Goal: Transaction & Acquisition: Purchase product/service

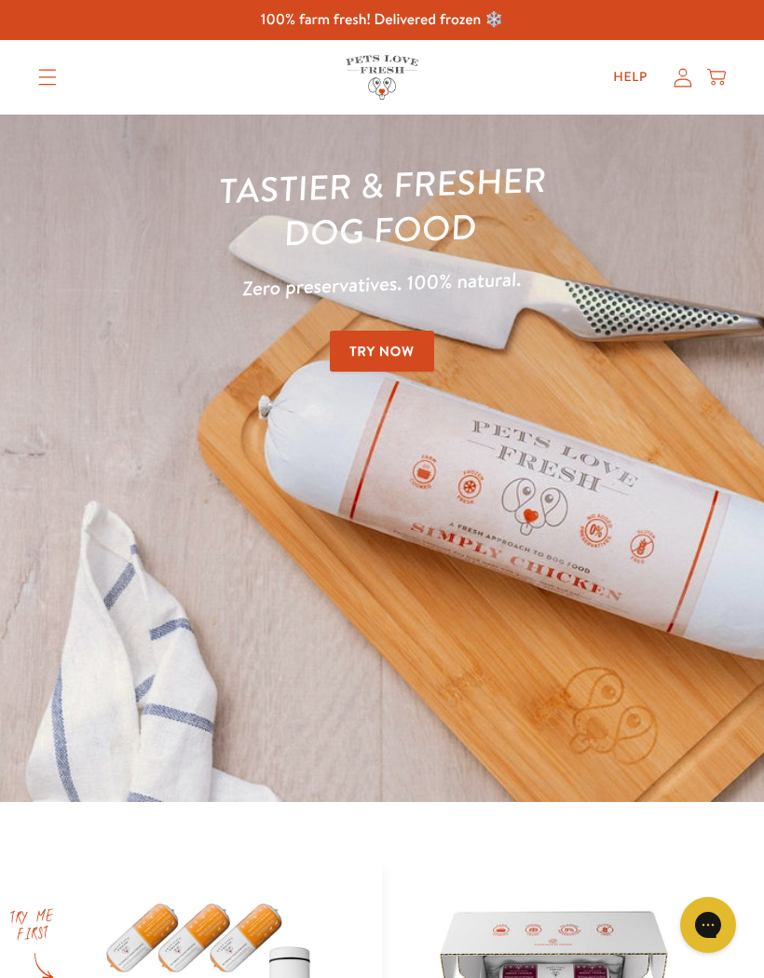
click at [64, 77] on summary "Translation missing: en.sections.header.menu" at bounding box center [47, 77] width 48 height 47
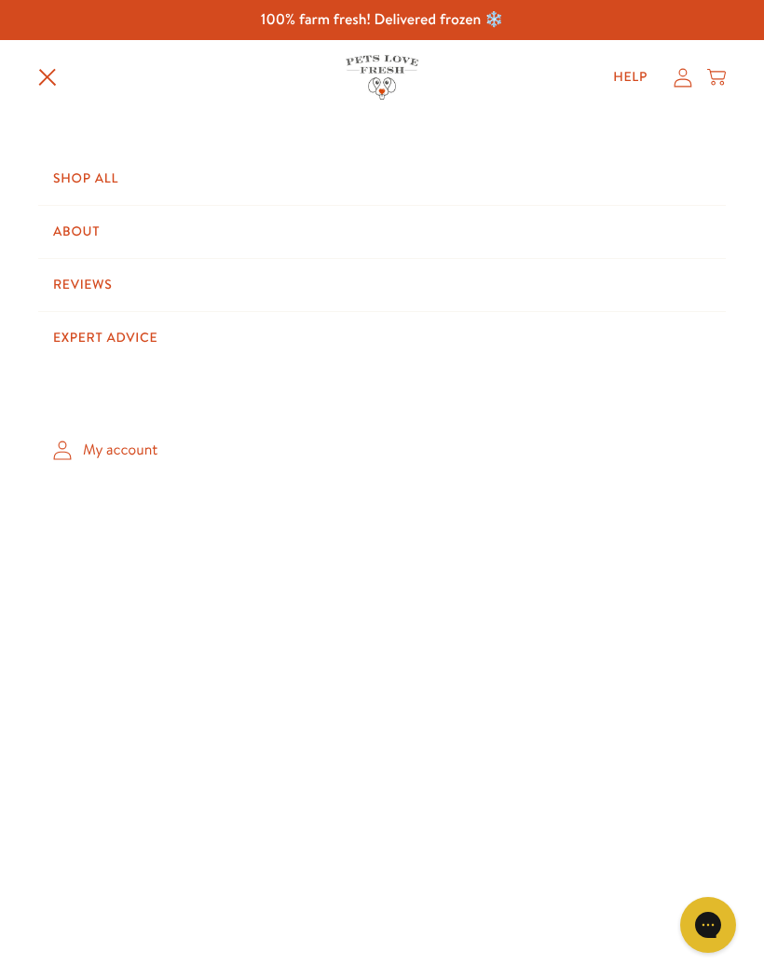
click at [137, 436] on link "My account" at bounding box center [382, 450] width 688 height 55
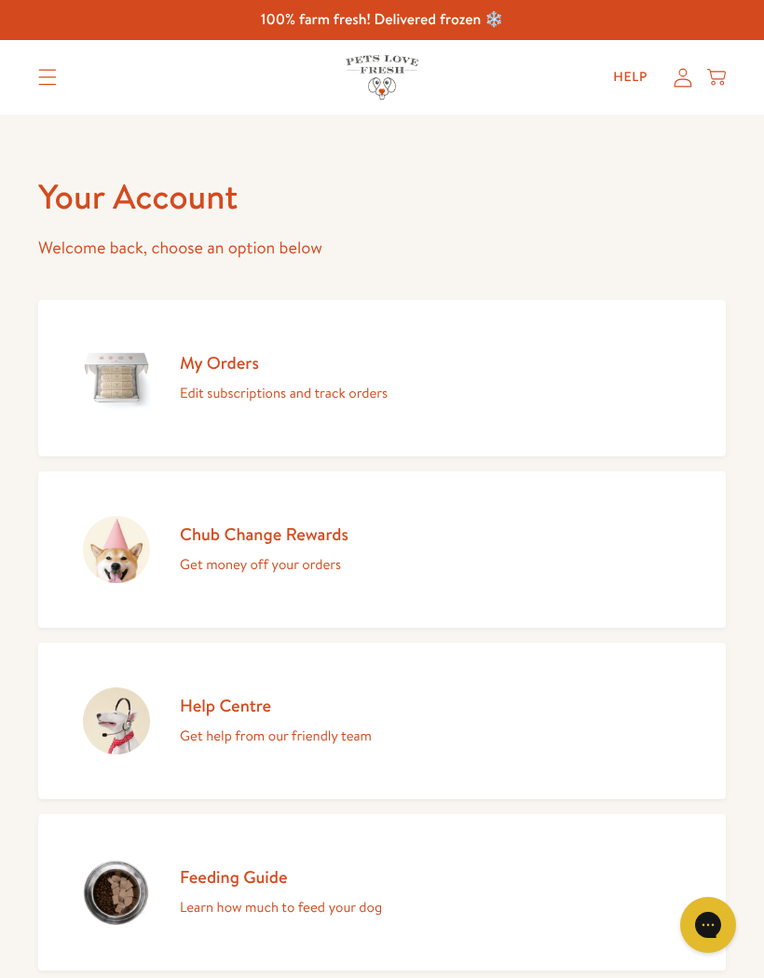
click at [329, 549] on div "Chub Change Rewards Get money off your orders" at bounding box center [264, 550] width 169 height 54
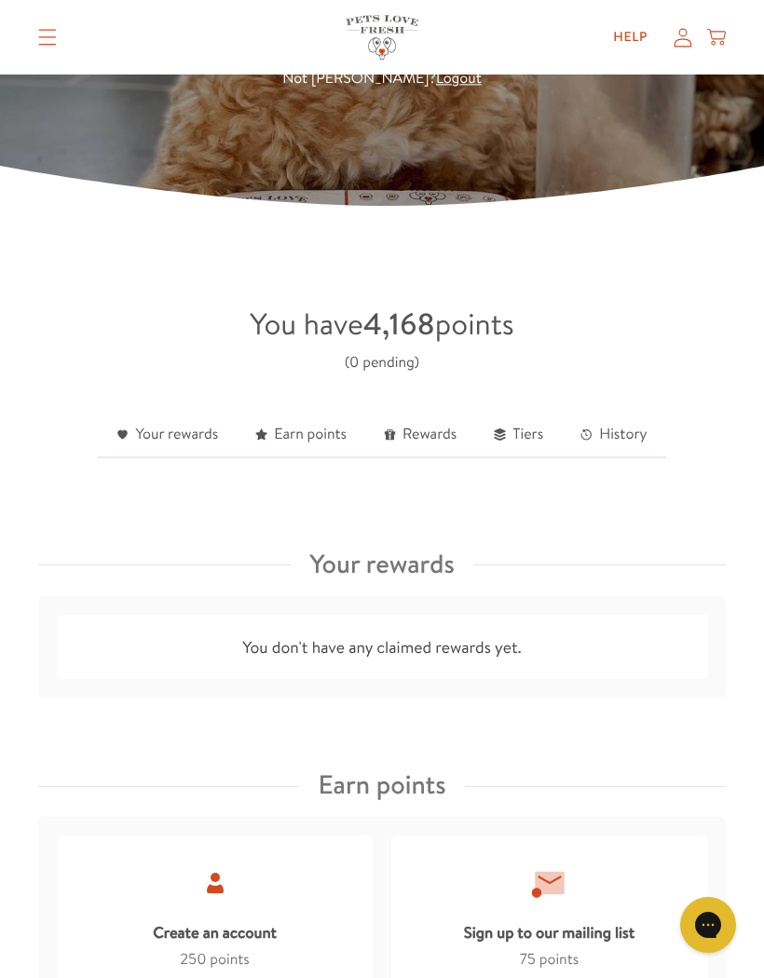
scroll to position [279, 0]
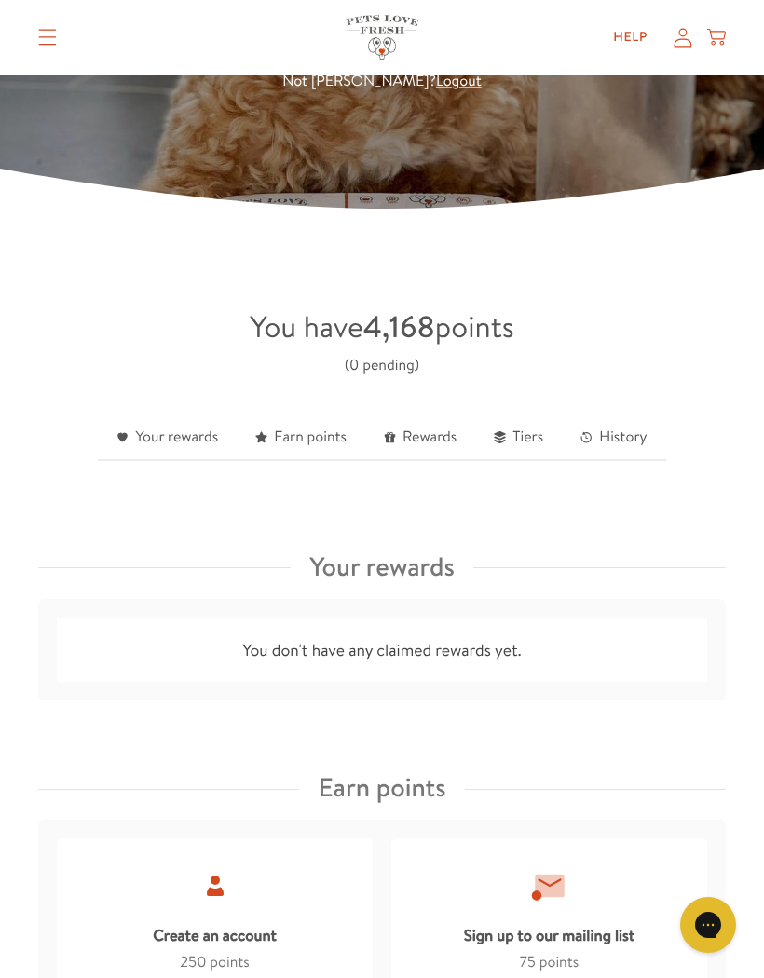
click at [182, 430] on link "Your rewards" at bounding box center [167, 439] width 139 height 46
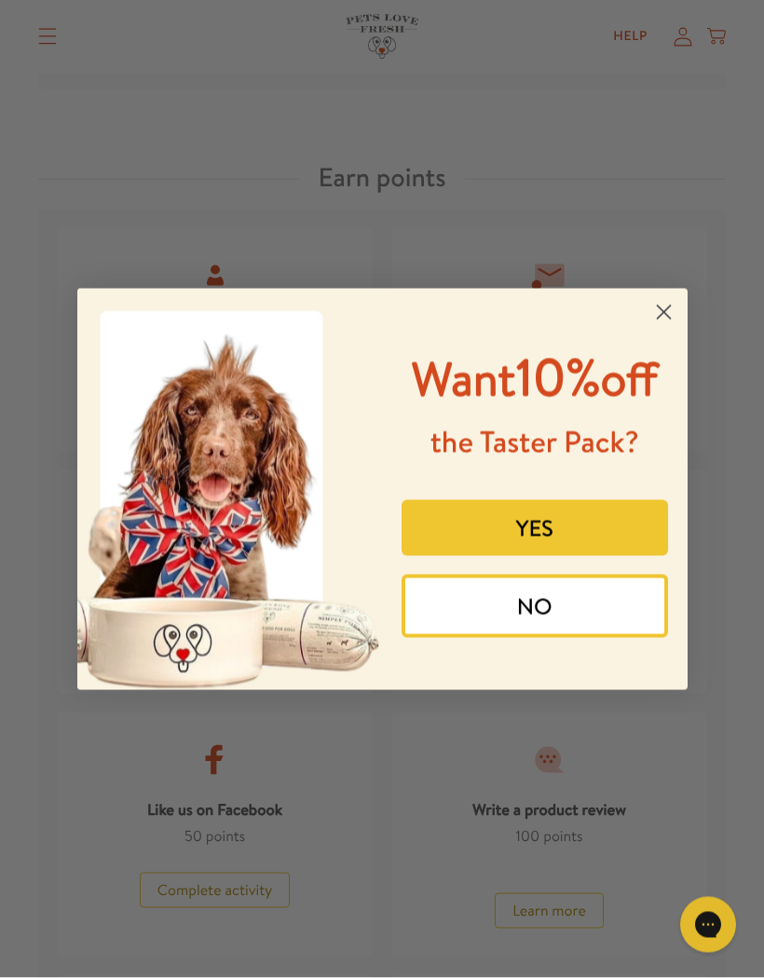
scroll to position [890, 0]
click at [629, 638] on button "NO" at bounding box center [535, 606] width 267 height 63
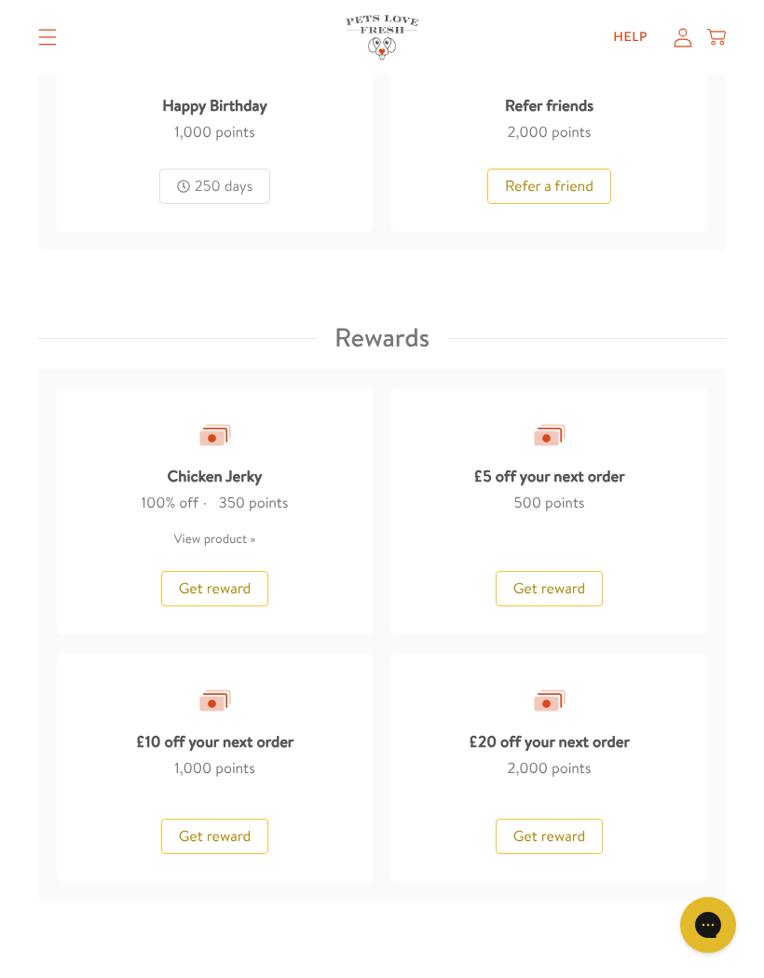
scroll to position [1854, 0]
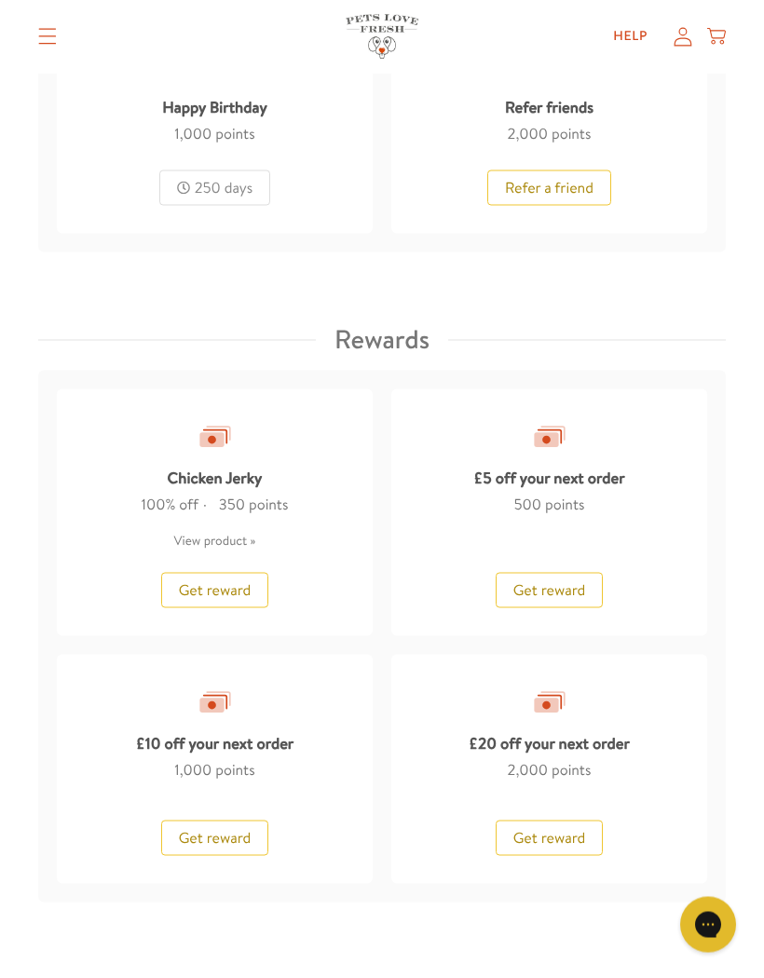
click at [226, 829] on span "Get reward" at bounding box center [215, 838] width 73 height 21
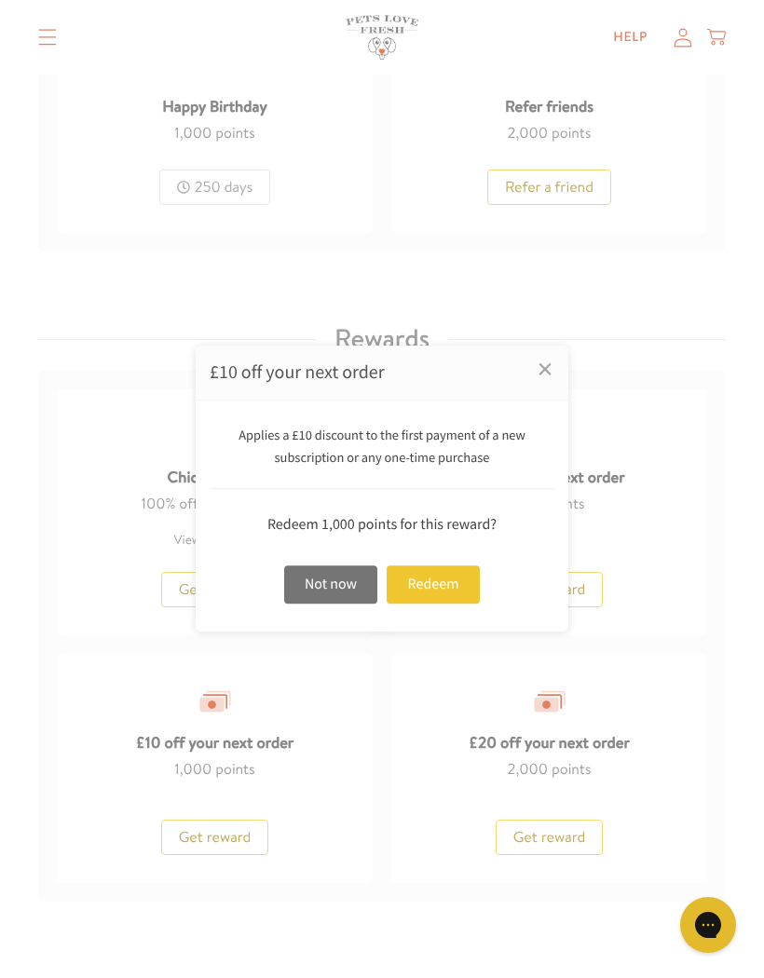
click at [444, 604] on div "Redeem" at bounding box center [433, 585] width 93 height 38
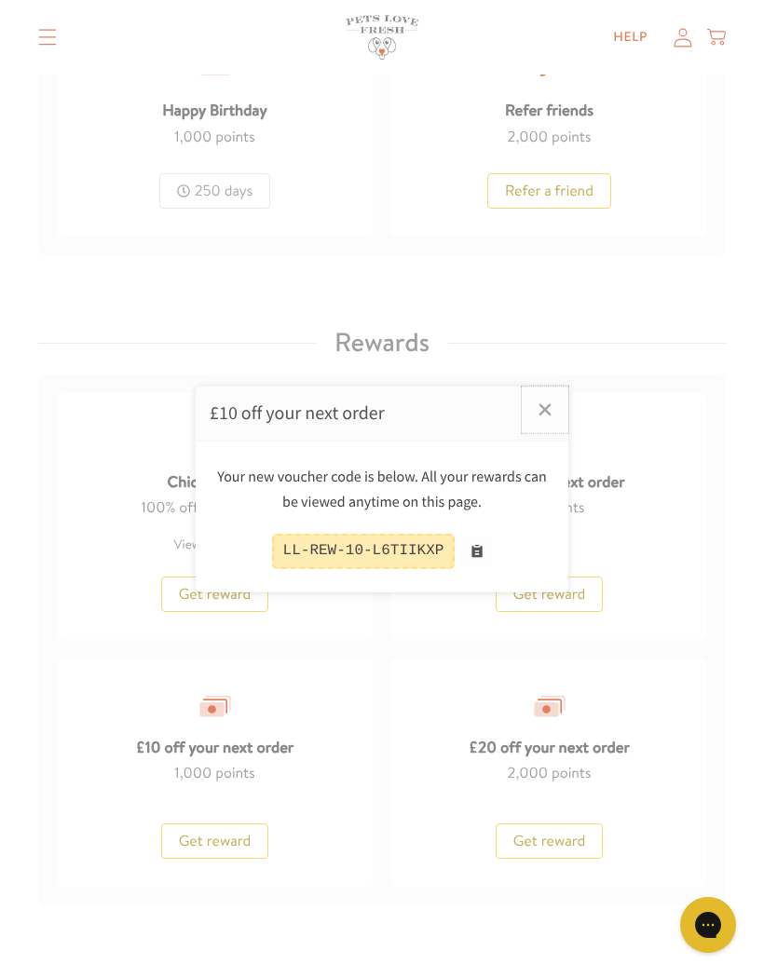
click at [555, 433] on link "×" at bounding box center [545, 410] width 47 height 47
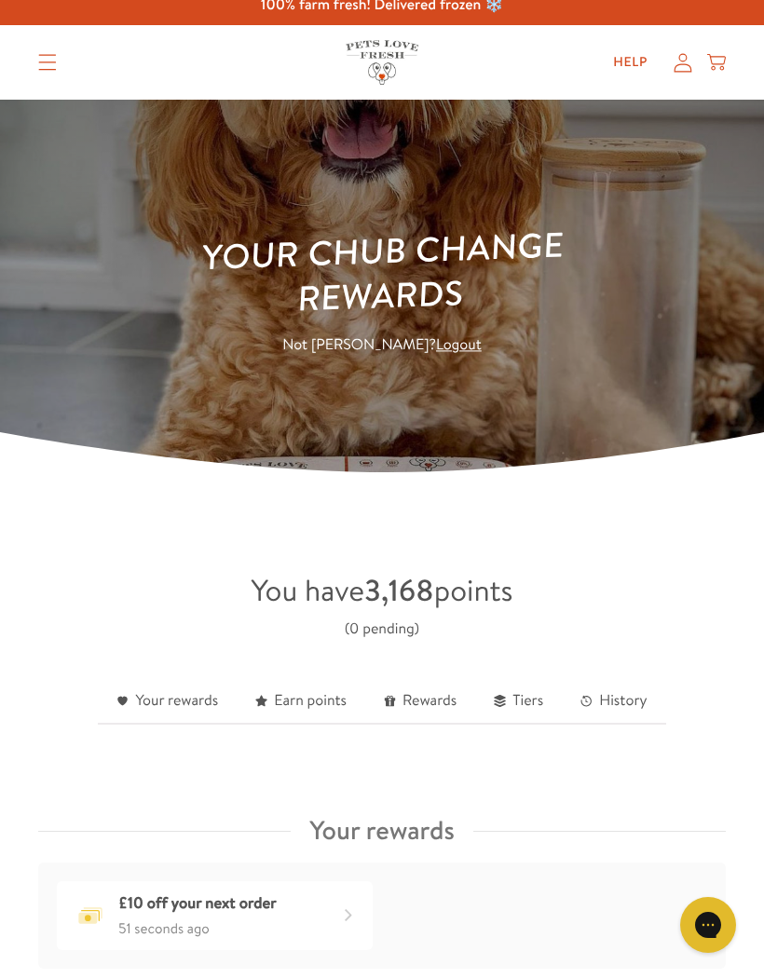
scroll to position [14, 0]
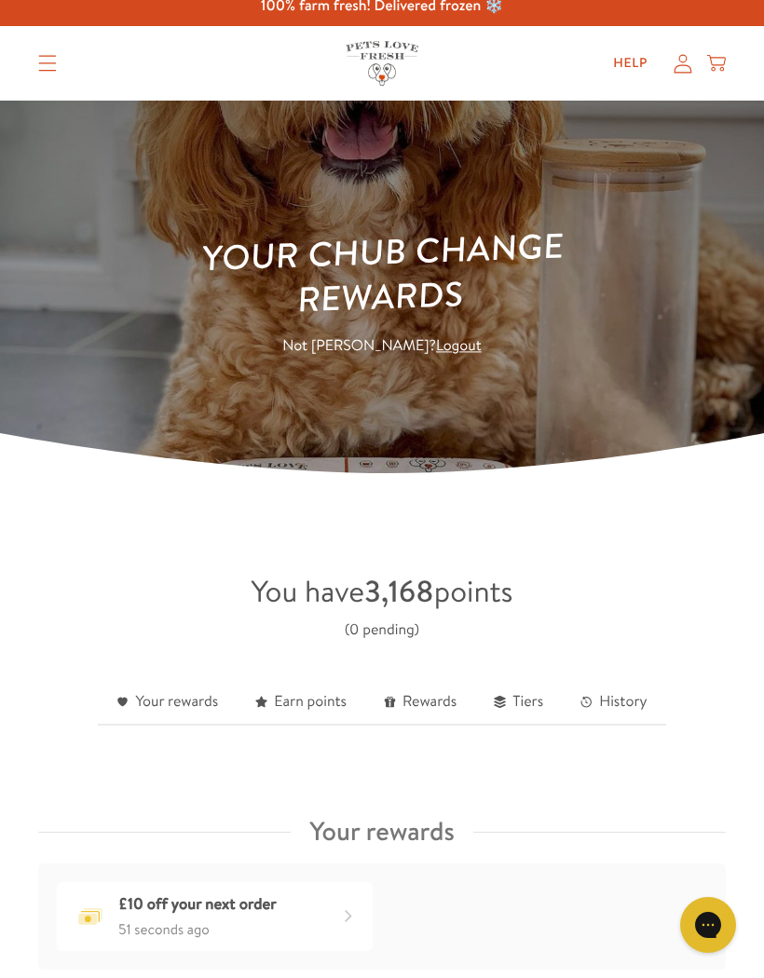
click at [346, 910] on div "£10 off your next order" at bounding box center [349, 917] width 30 height 30
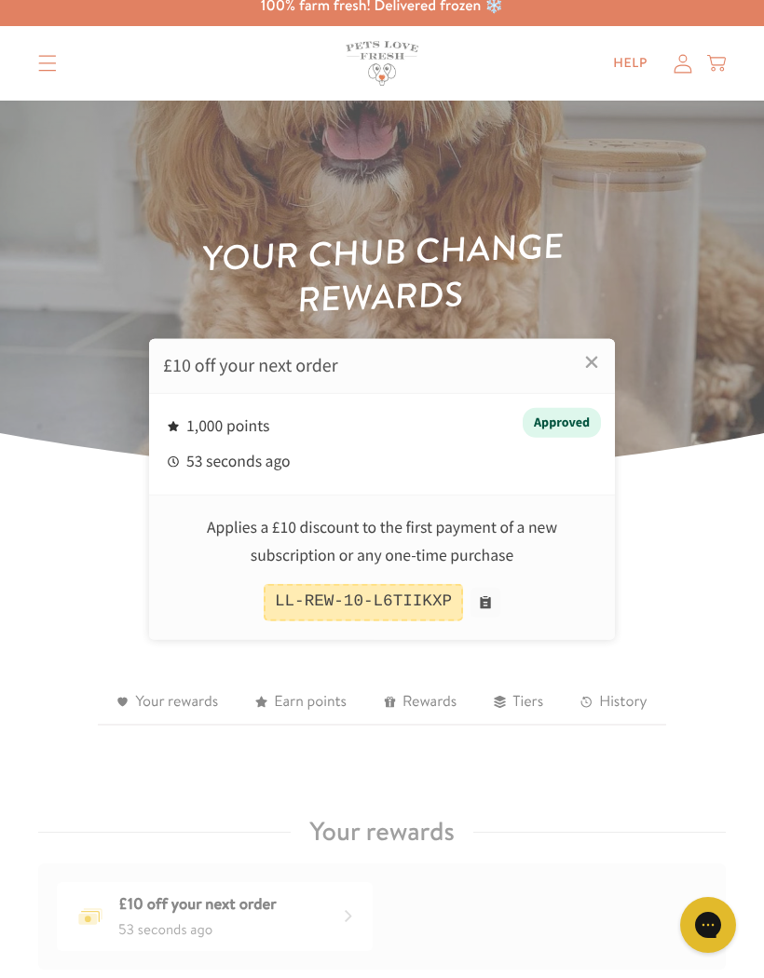
click at [592, 386] on link "×" at bounding box center [591, 362] width 47 height 47
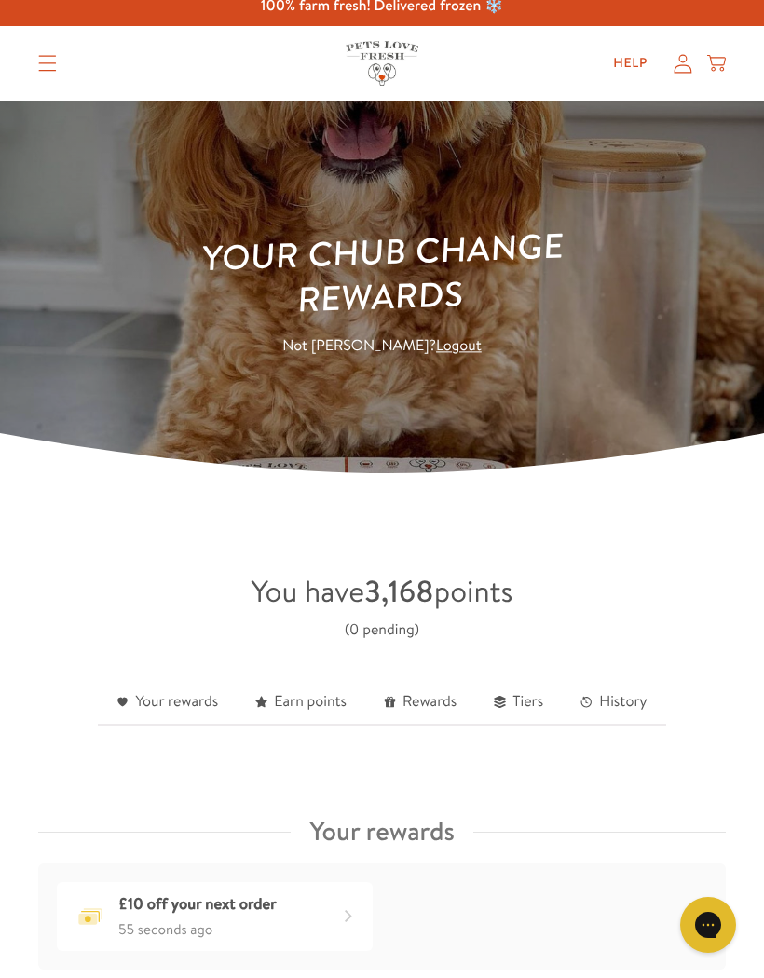
scroll to position [0, 0]
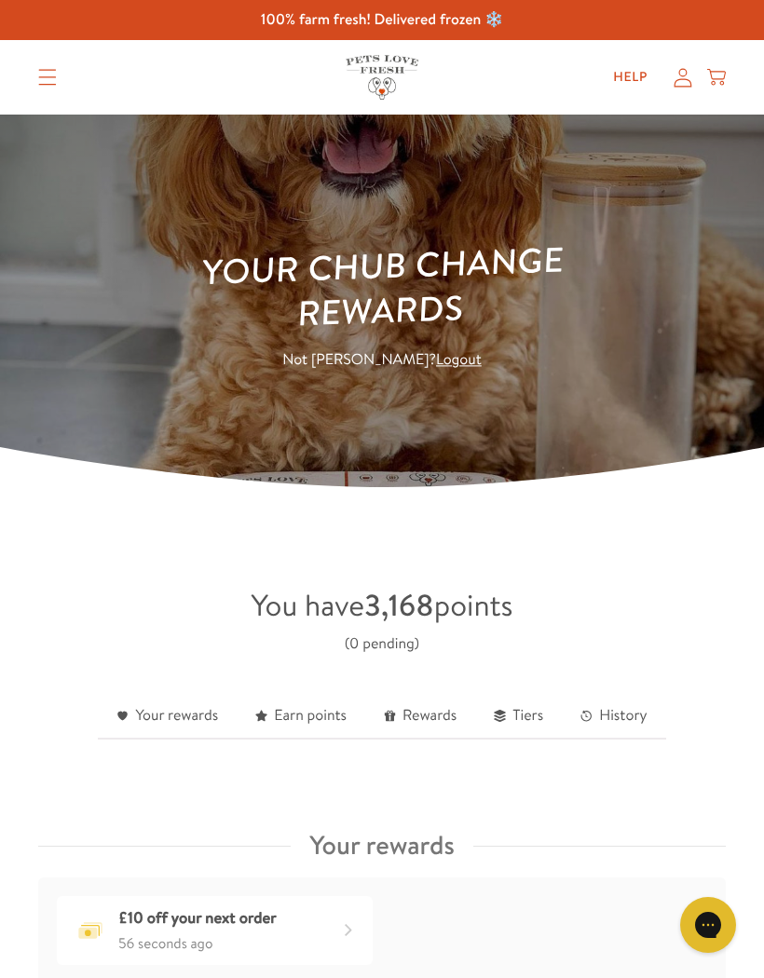
click at [57, 77] on summary "Translation missing: en.sections.header.menu" at bounding box center [47, 77] width 48 height 47
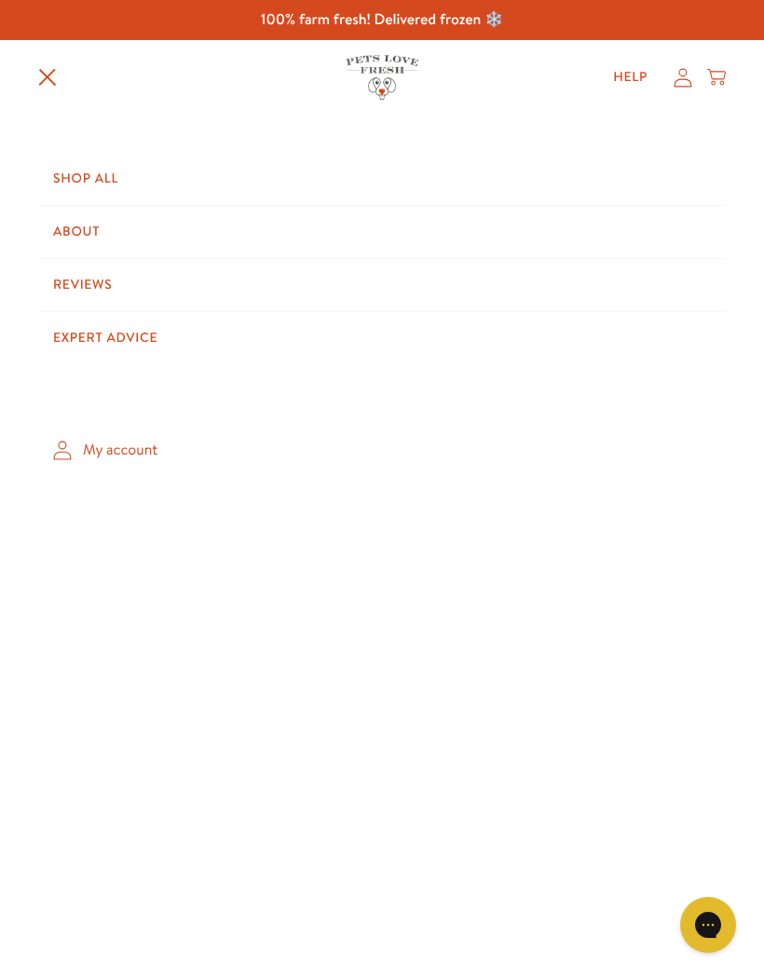
click at [102, 185] on link "Shop All" at bounding box center [382, 179] width 688 height 52
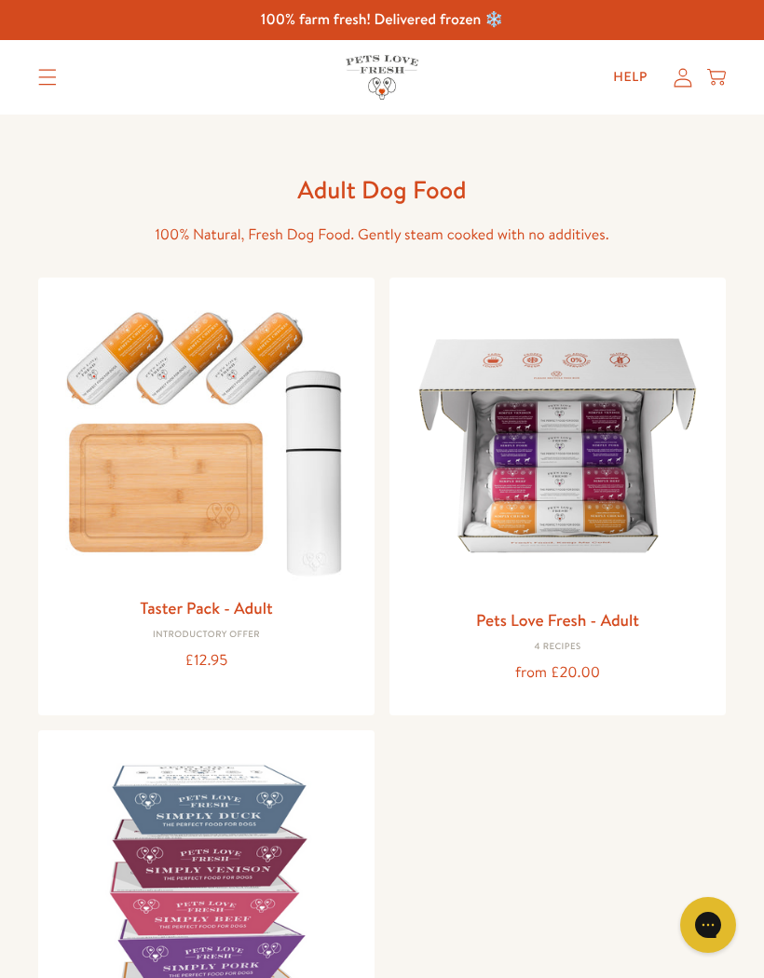
click at [605, 520] on img at bounding box center [557, 446] width 307 height 307
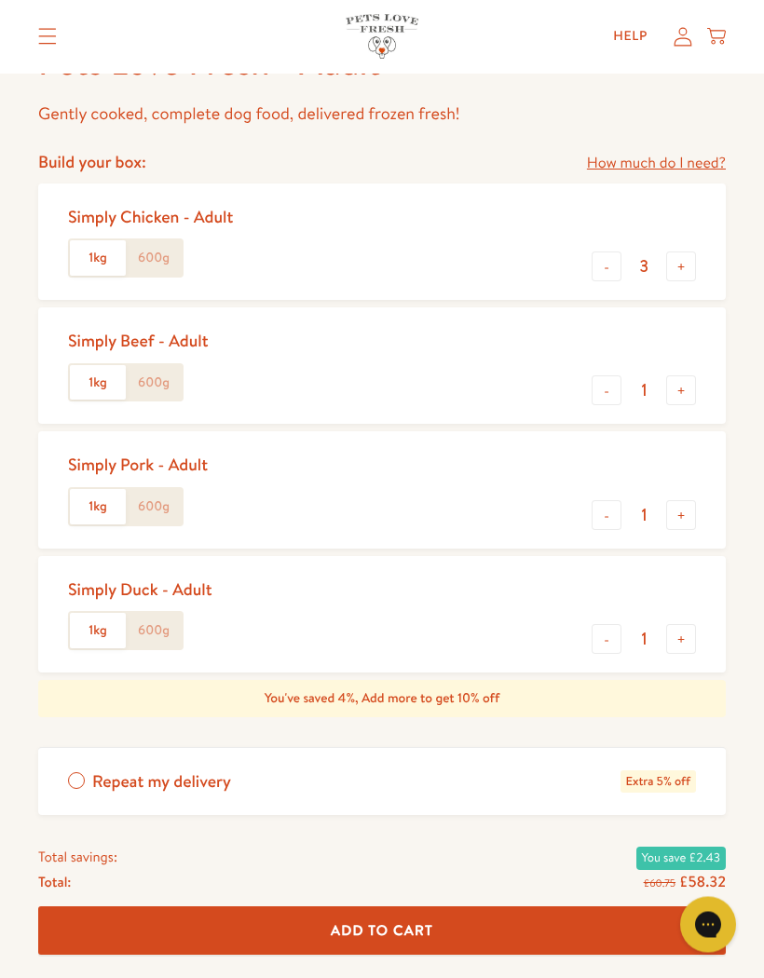
scroll to position [762, 0]
click at [607, 255] on button "-" at bounding box center [607, 267] width 30 height 30
click at [603, 263] on button "-" at bounding box center [607, 267] width 30 height 30
type input "1"
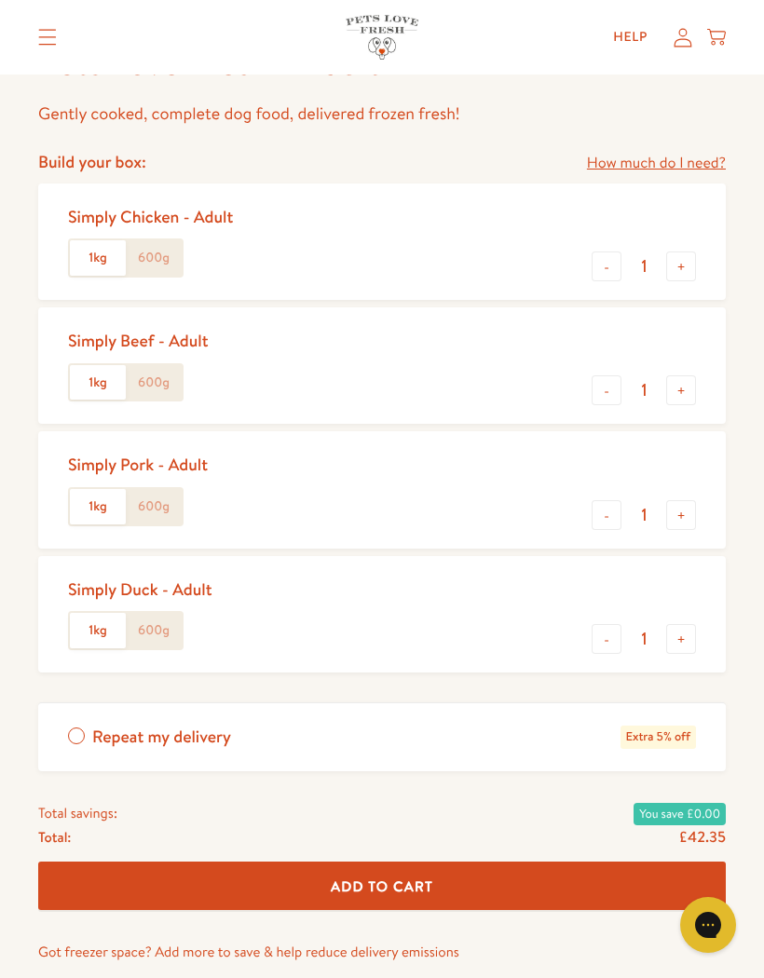
click at [679, 382] on button "+" at bounding box center [681, 391] width 30 height 30
type input "2"
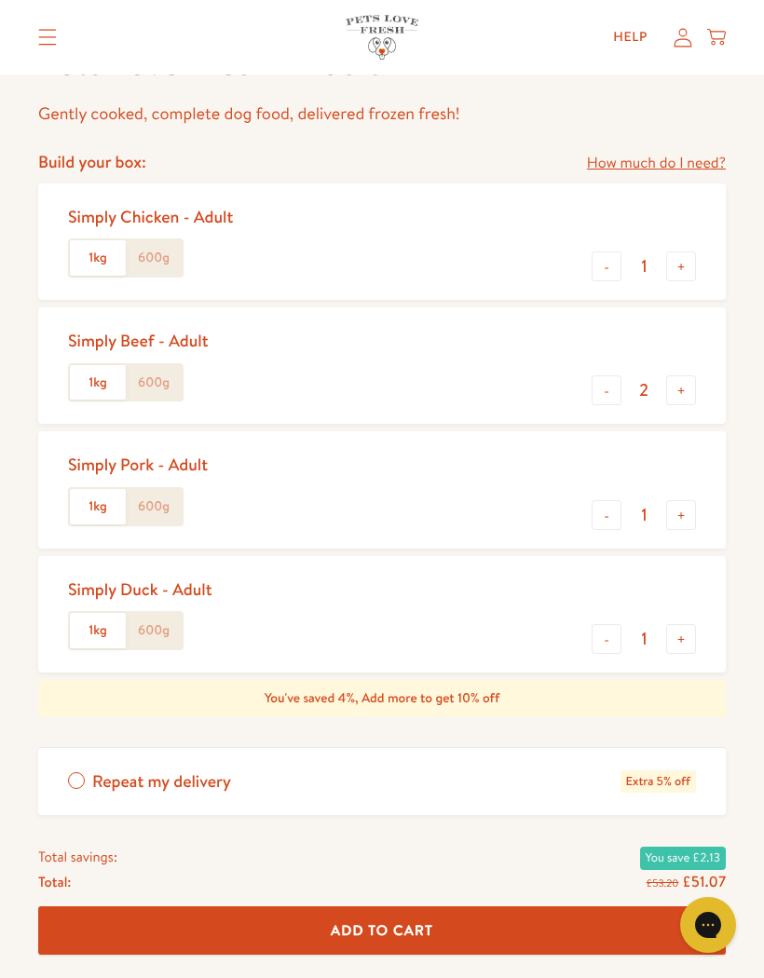
click at [682, 629] on button "+" at bounding box center [681, 639] width 30 height 30
type input "2"
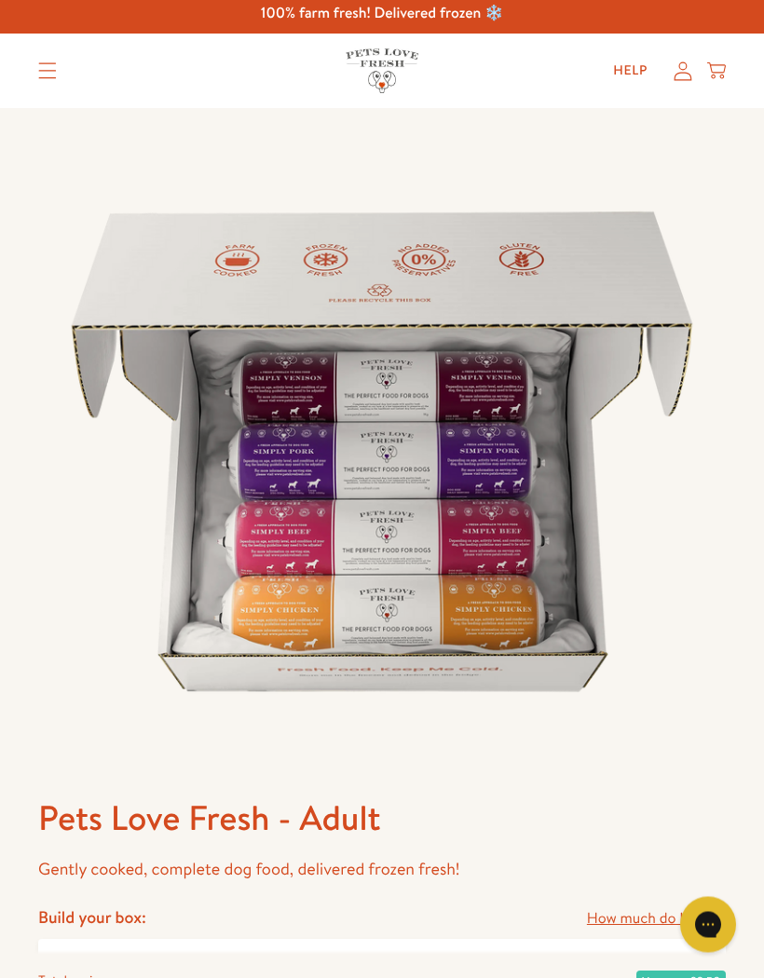
scroll to position [0, 0]
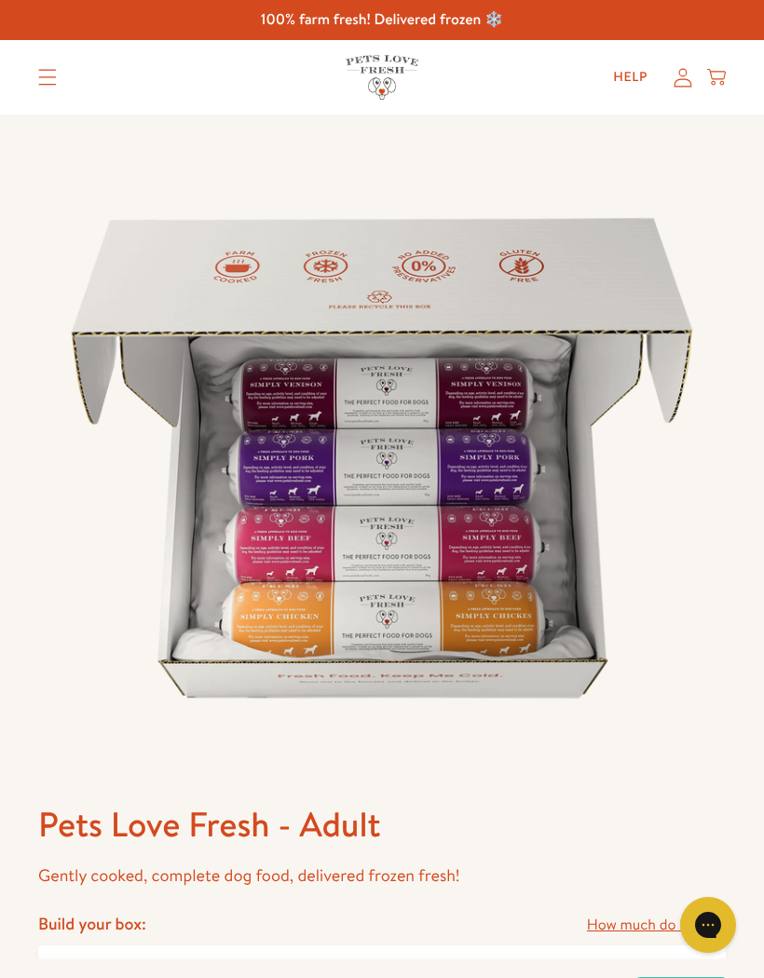
click at [47, 82] on icon "Translation missing: en.sections.header.menu" at bounding box center [47, 77] width 19 height 17
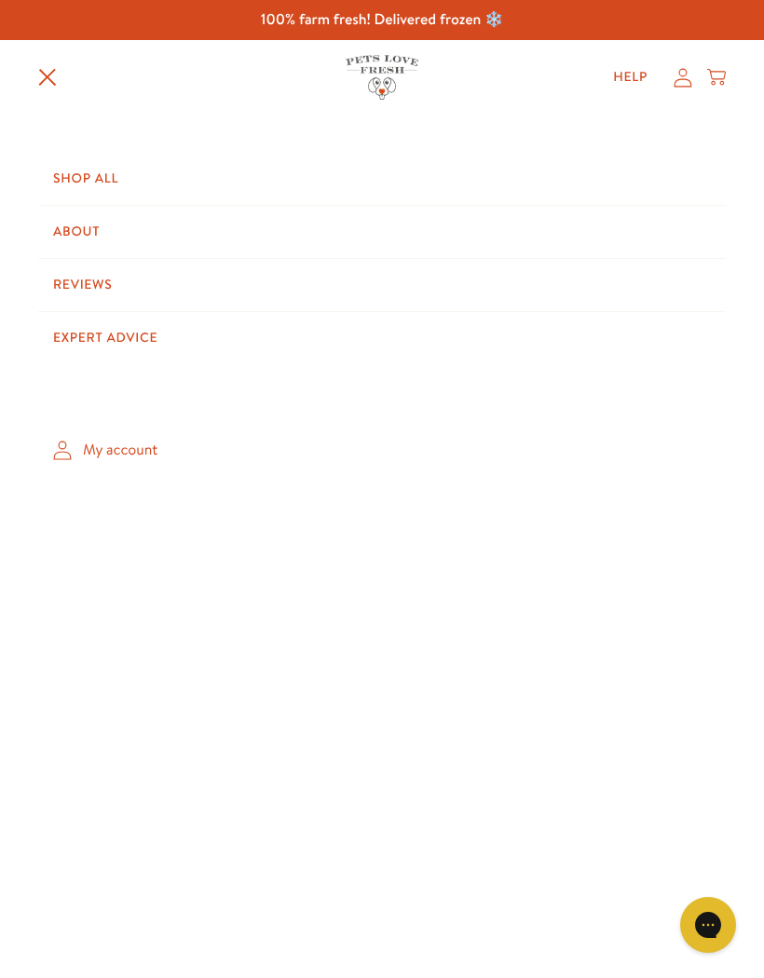
click at [110, 179] on link "Shop All" at bounding box center [382, 179] width 688 height 52
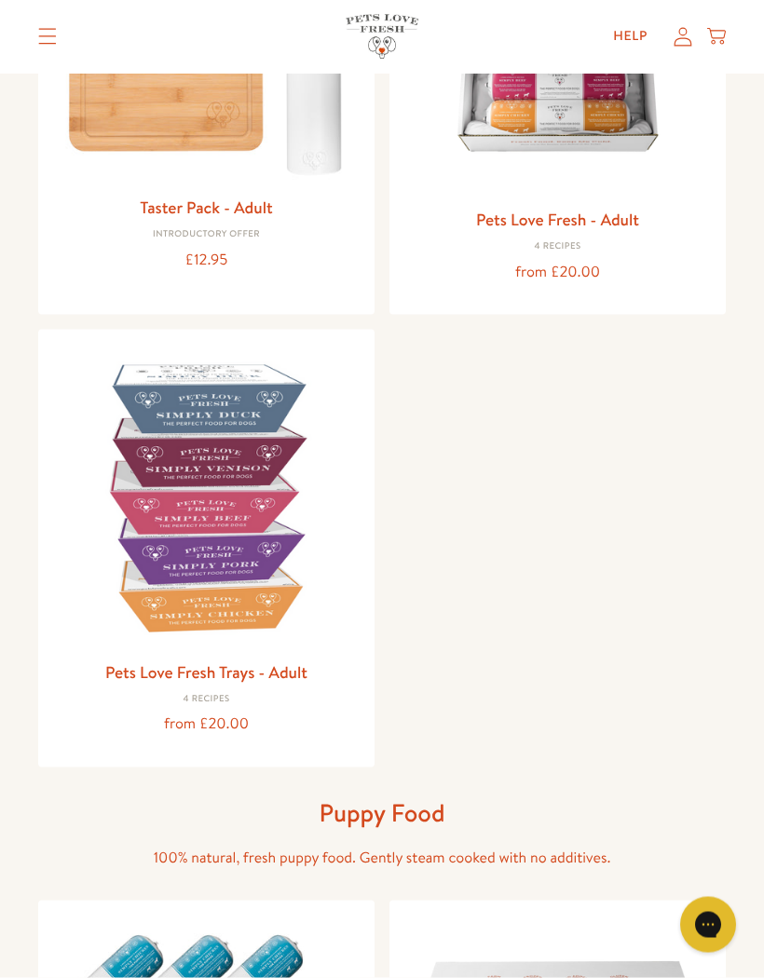
scroll to position [444, 0]
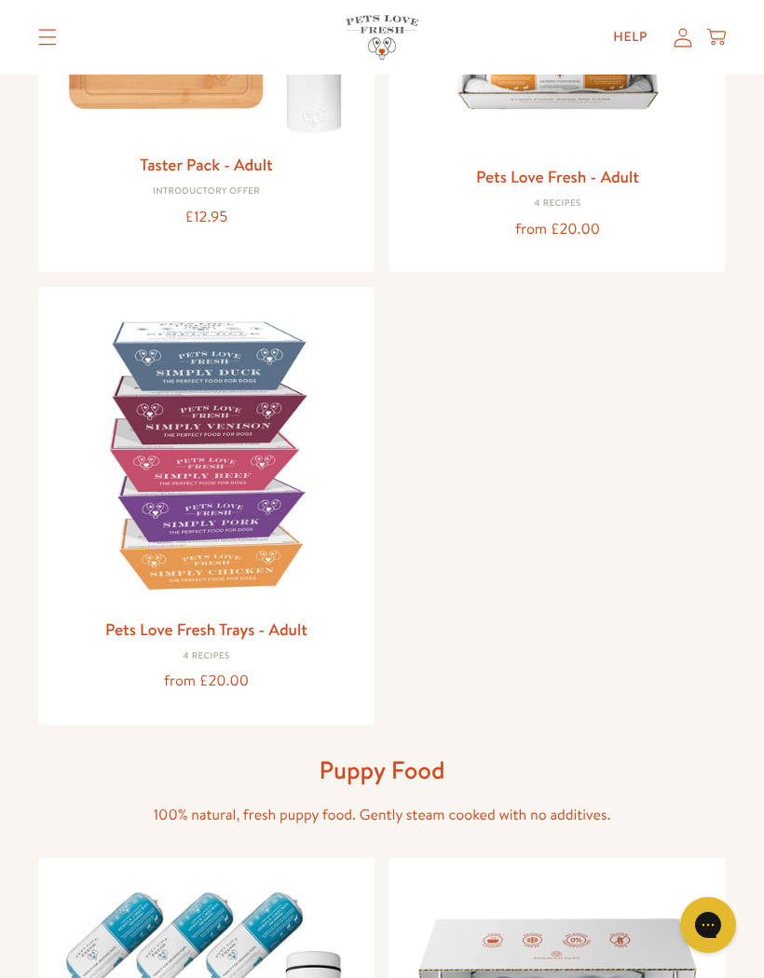
click at [248, 500] on img at bounding box center [206, 455] width 307 height 307
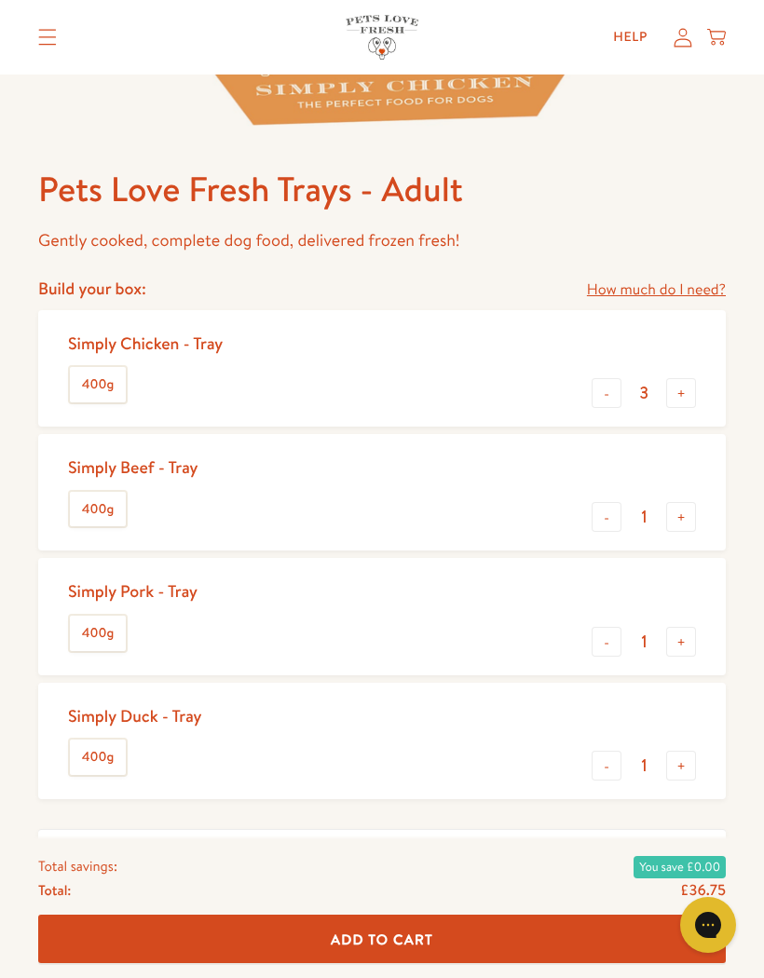
scroll to position [640, 0]
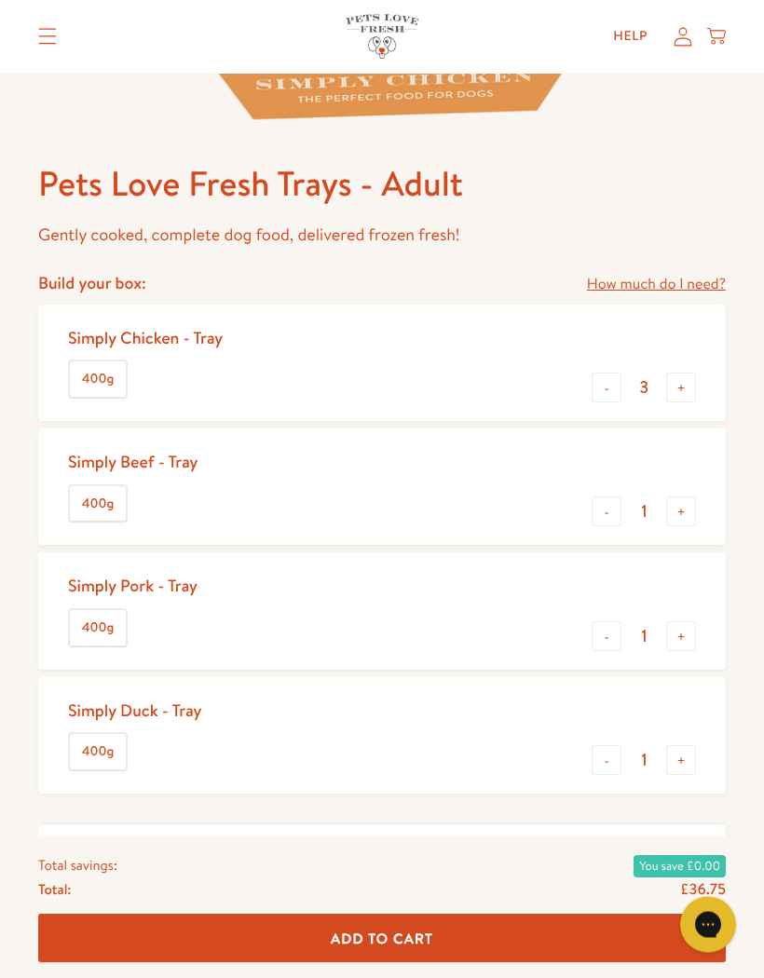
click at [691, 383] on button "+" at bounding box center [681, 389] width 30 height 30
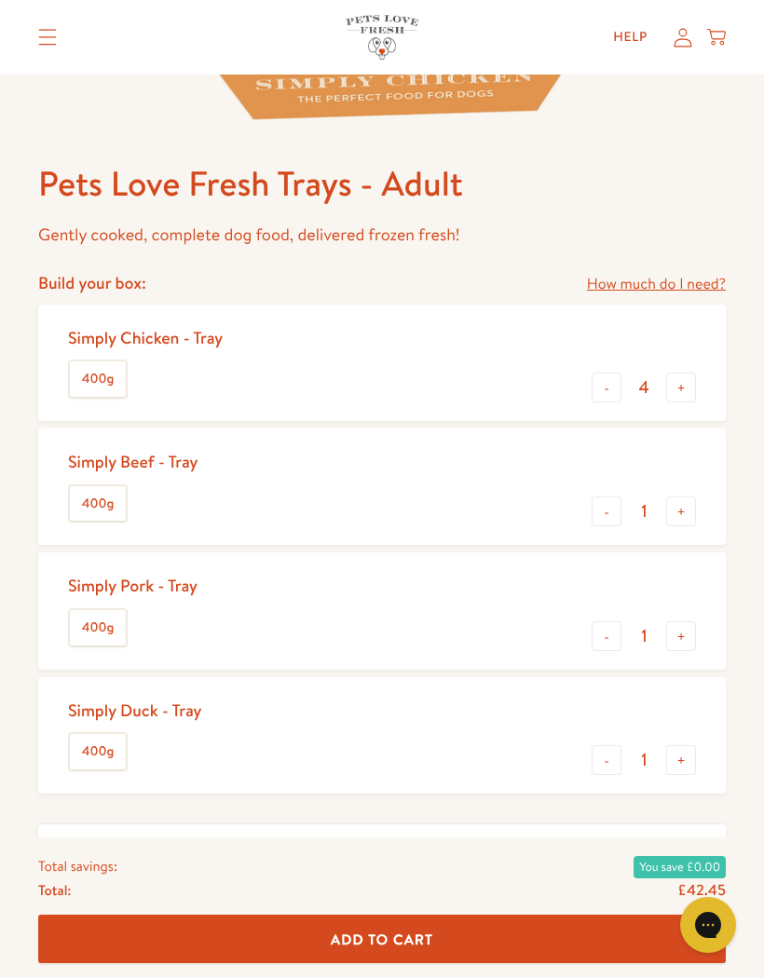
click at [592, 386] on button "-" at bounding box center [607, 388] width 30 height 30
click at [603, 388] on button "-" at bounding box center [607, 388] width 30 height 30
click at [605, 385] on button "-" at bounding box center [607, 388] width 30 height 30
type input "1"
click at [689, 506] on button "+" at bounding box center [681, 512] width 30 height 30
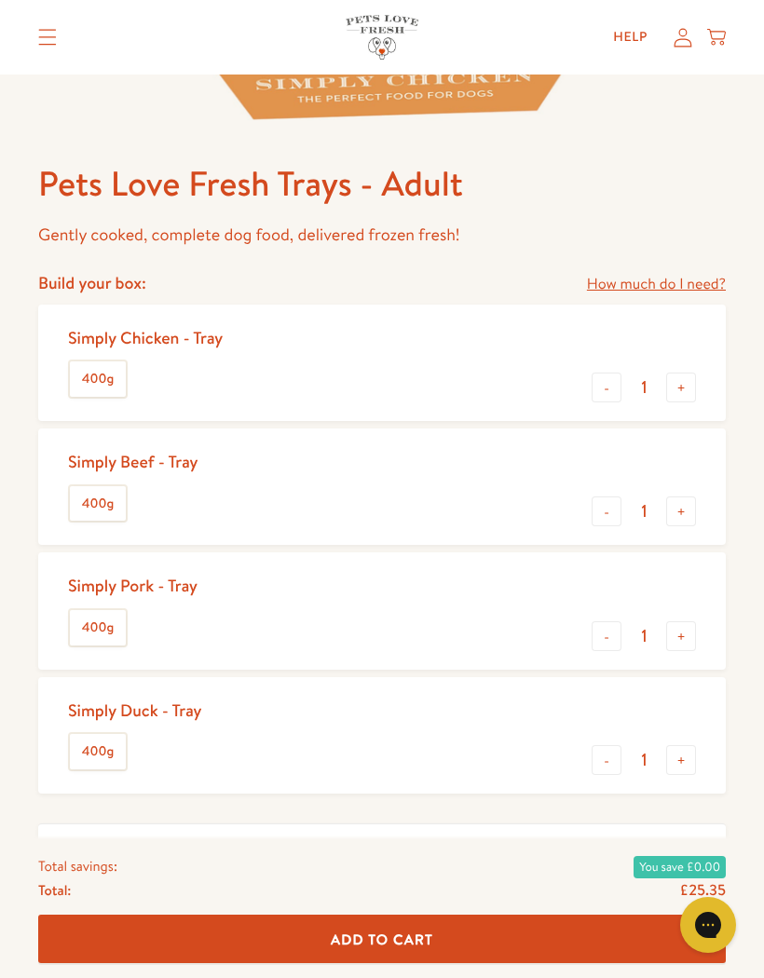
type input "2"
click at [693, 756] on button "+" at bounding box center [681, 760] width 30 height 30
type input "2"
click at [675, 384] on button "+" at bounding box center [681, 388] width 30 height 30
type input "2"
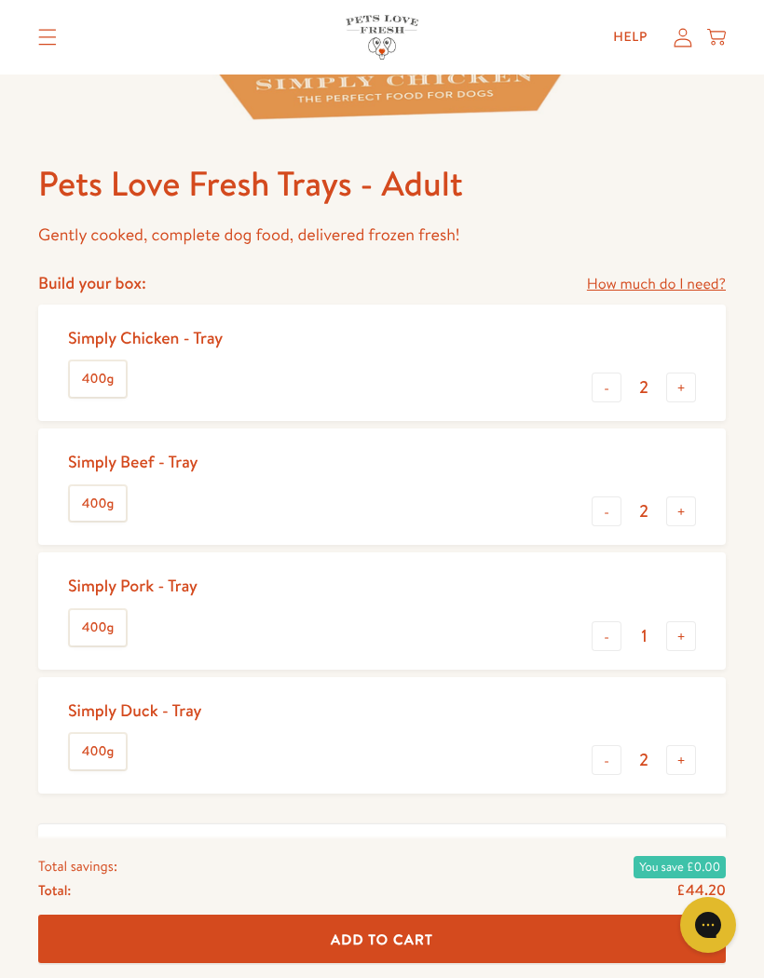
click at [678, 631] on button "+" at bounding box center [681, 637] width 30 height 30
type input "2"
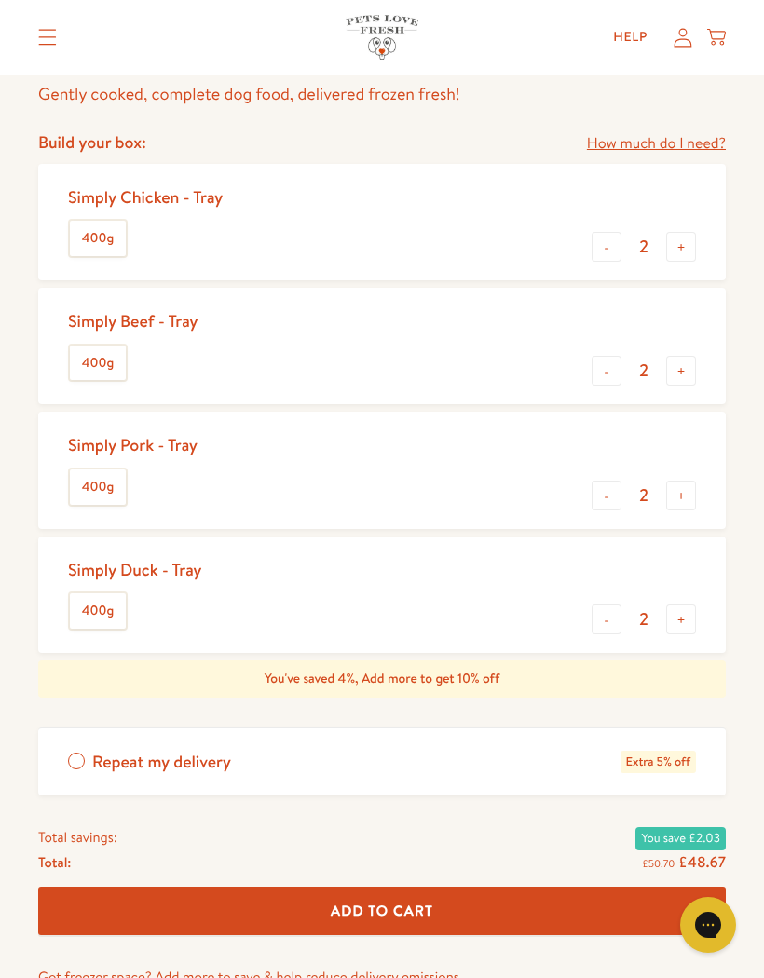
scroll to position [825, 0]
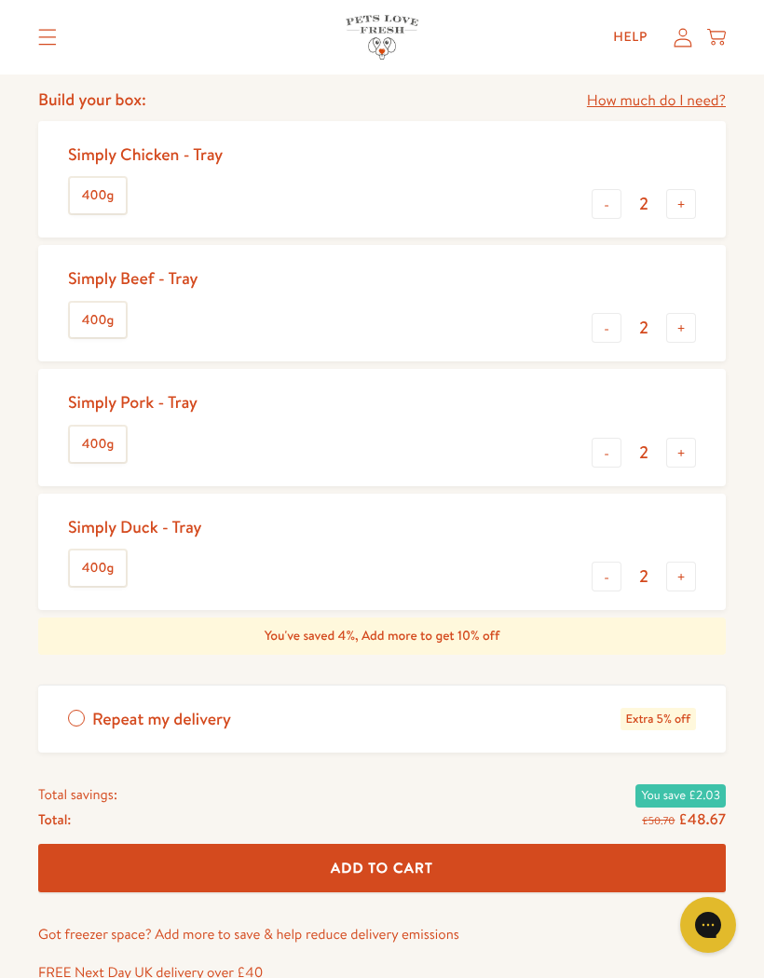
click at [687, 565] on button "+" at bounding box center [681, 577] width 30 height 30
type input "3"
click at [679, 321] on button "+" at bounding box center [681, 328] width 30 height 30
type input "3"
click at [469, 858] on button "Add To Cart" at bounding box center [382, 868] width 688 height 49
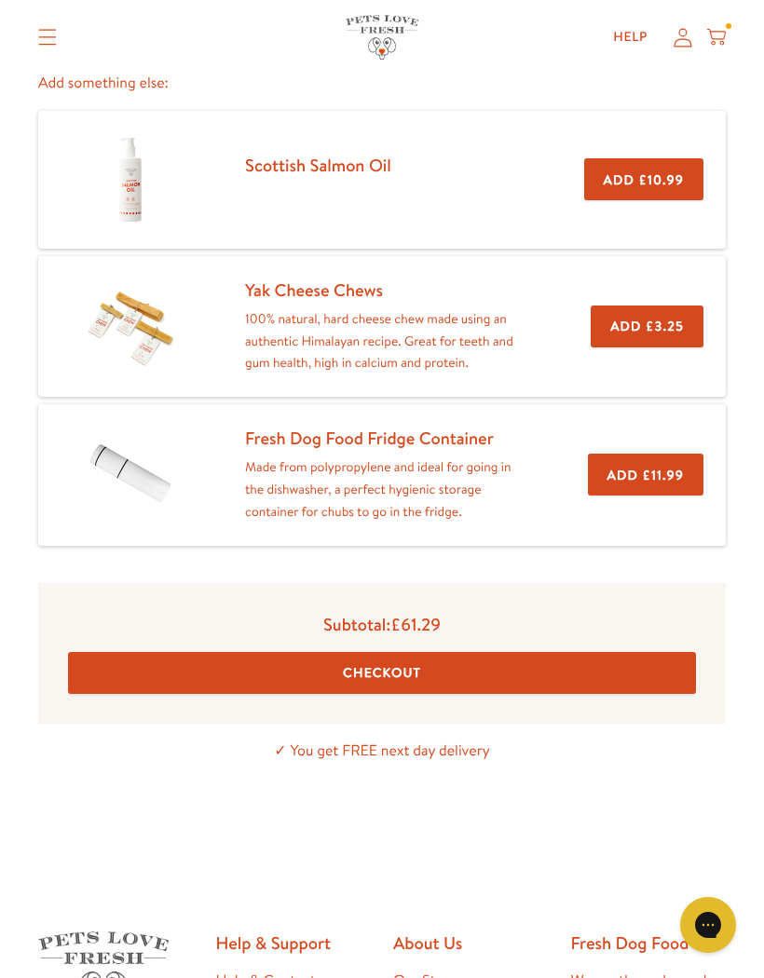
click at [477, 662] on button "Checkout" at bounding box center [382, 673] width 628 height 42
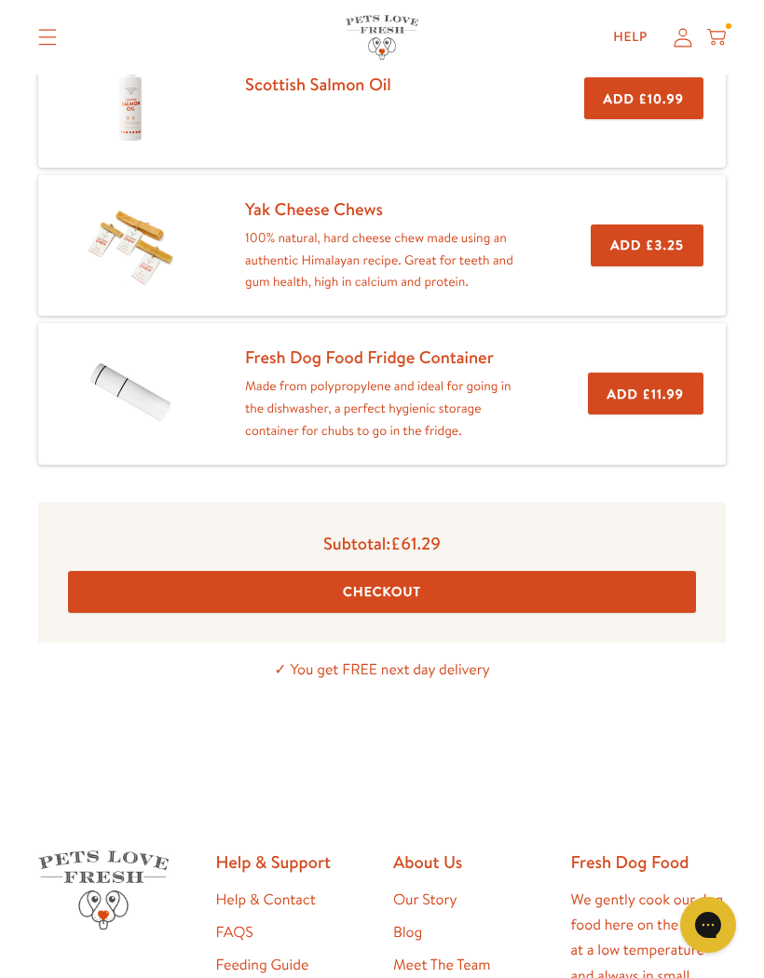
scroll to position [121, 0]
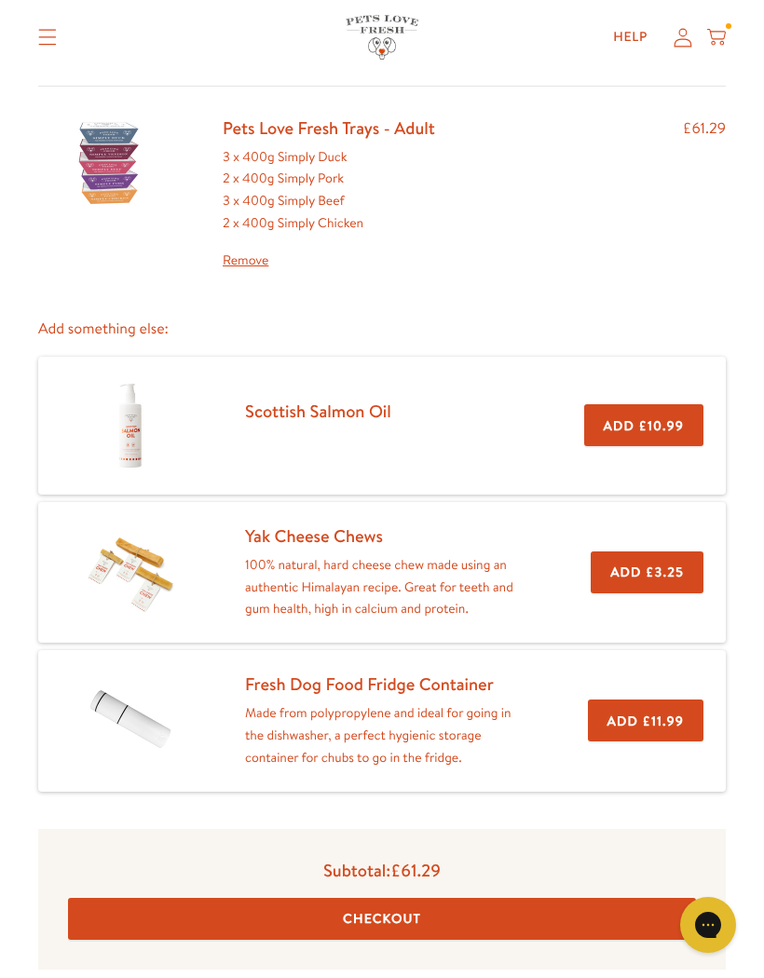
click at [293, 187] on div "3 x 400g Simply Duck 2 x 400g Simply Pork 3 x 400g Simply Beef 2 x 400g Simply …" at bounding box center [329, 209] width 212 height 126
click at [337, 136] on link "Pets Love Fresh Trays - Adult" at bounding box center [329, 128] width 212 height 24
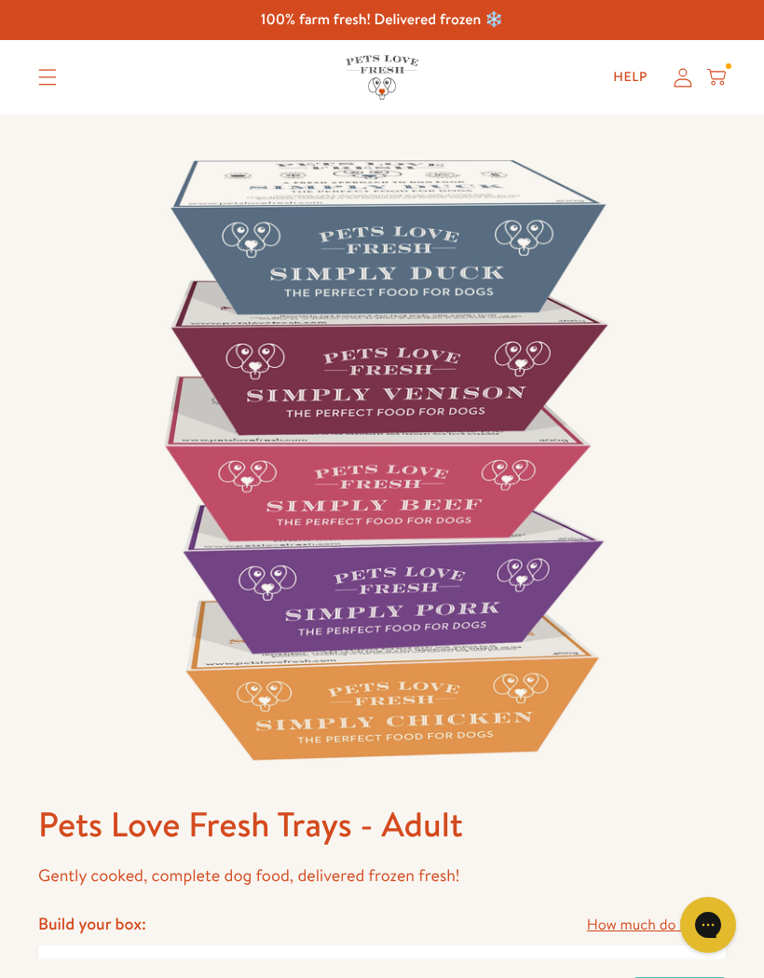
click at [728, 60] on div "Help My account Cart" at bounding box center [664, 77] width 139 height 37
click at [725, 78] on icon at bounding box center [716, 77] width 19 height 21
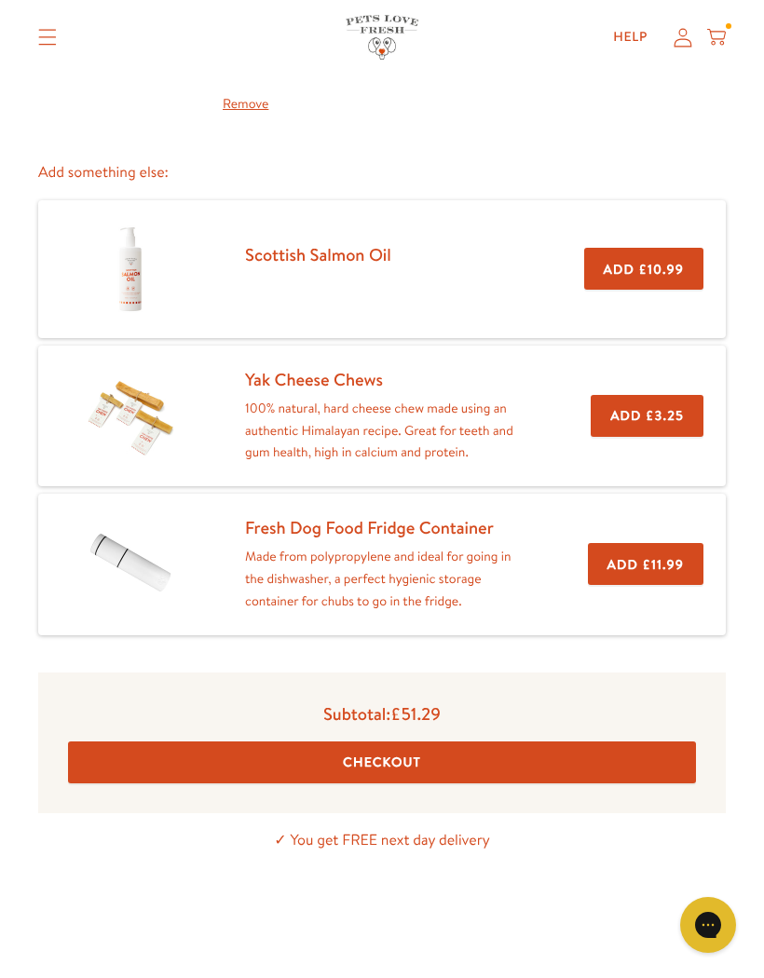
scroll to position [304, 0]
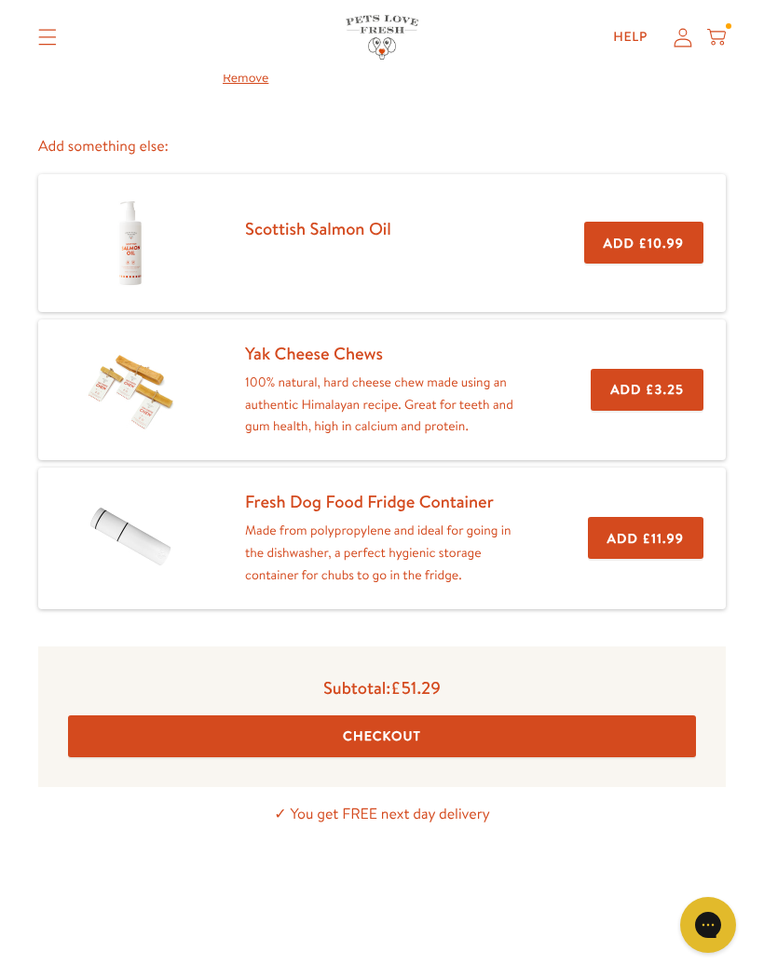
click at [438, 724] on button "Checkout" at bounding box center [382, 737] width 628 height 42
